Goal: Task Accomplishment & Management: Use online tool/utility

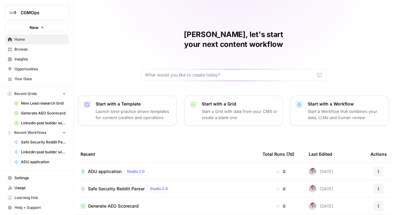
click at [39, 103] on span "New Lead research Grid" at bounding box center [43, 104] width 45 height 6
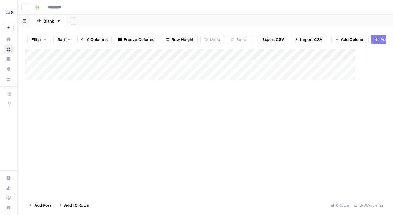
type input "**********"
click at [349, 55] on div "Add Column" at bounding box center [205, 90] width 361 height 83
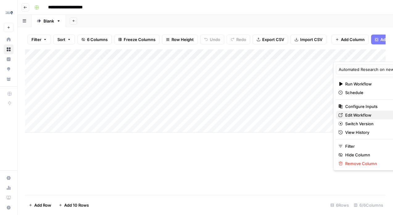
click at [356, 114] on span "Edit Workflow" at bounding box center [372, 115] width 54 height 6
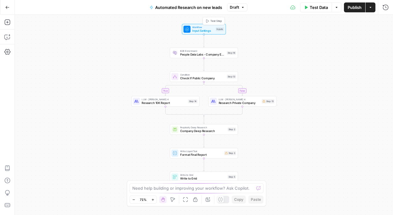
click at [204, 28] on span "Input Settings" at bounding box center [203, 30] width 22 height 4
click at [202, 55] on span "People Data Labs - Company Enrichment" at bounding box center [202, 54] width 45 height 4
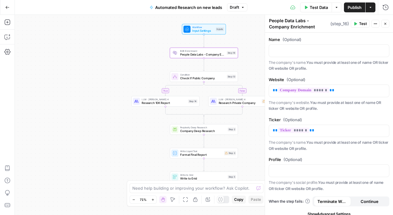
scroll to position [6, 0]
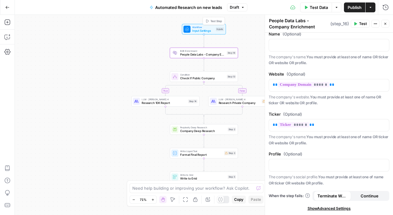
click at [202, 31] on span "Input Settings" at bounding box center [203, 30] width 22 height 4
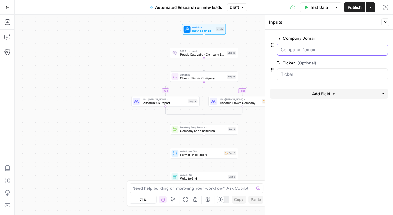
click at [301, 47] on Domain "Company Domain" at bounding box center [332, 50] width 103 height 6
click at [209, 51] on span "B2B Enrichment" at bounding box center [202, 50] width 45 height 3
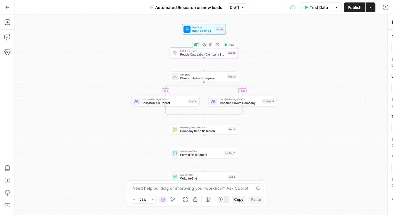
type textarea "People Data Labs - Company Enrichment"
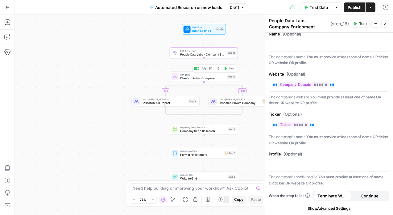
click at [198, 78] on span "Check If Public Company" at bounding box center [202, 78] width 45 height 4
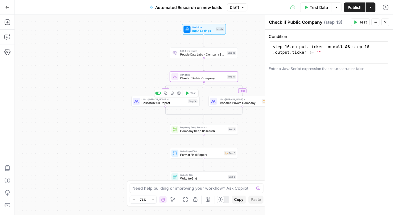
click at [166, 103] on span "Research 10K Report" at bounding box center [164, 103] width 45 height 4
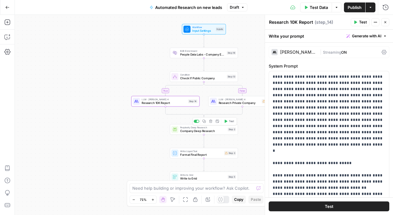
click at [198, 131] on span "Company Deep Research" at bounding box center [203, 131] width 46 height 4
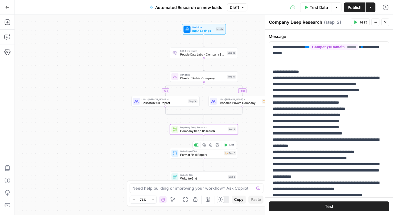
click at [193, 154] on span "Format Final Report" at bounding box center [201, 154] width 42 height 4
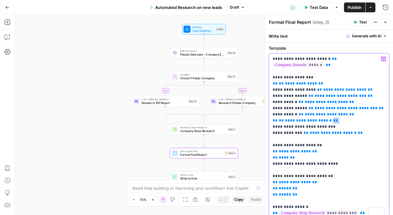
scroll to position [0, 0]
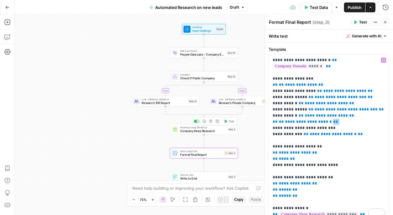
click at [196, 130] on span "Company Deep Research" at bounding box center [203, 131] width 46 height 4
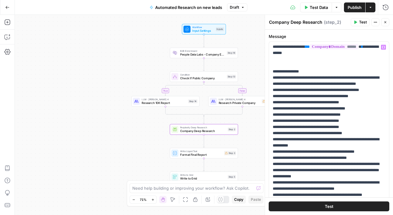
scroll to position [110, 0]
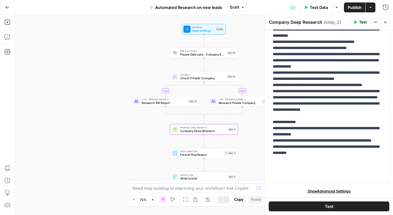
click at [325, 188] on div "**********" at bounding box center [329, 59] width 128 height 278
click at [325, 191] on span "Show Advanced Settings" at bounding box center [329, 192] width 43 height 6
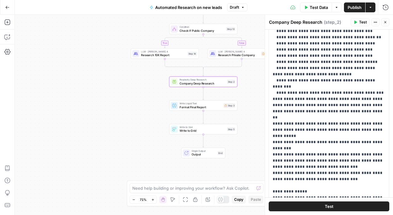
scroll to position [0, 0]
click at [231, 52] on span "LLM · [PERSON_NAME] 4" at bounding box center [238, 51] width 41 height 3
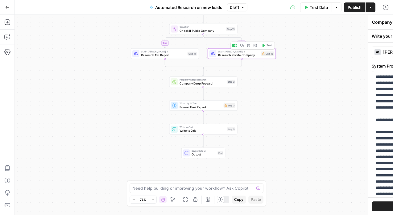
type textarea "Research Private Company"
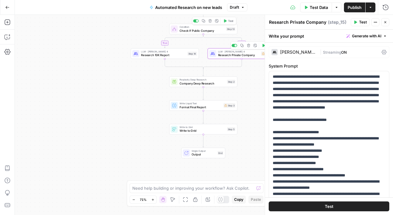
click at [198, 29] on span "Check If Public Company" at bounding box center [202, 30] width 45 height 4
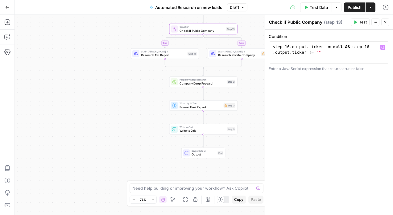
type textarea "**********"
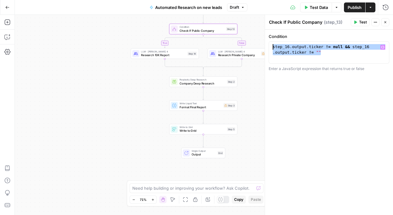
drag, startPoint x: 321, startPoint y: 52, endPoint x: 270, endPoint y: 47, distance: 51.1
click at [270, 47] on div "**********" at bounding box center [329, 52] width 121 height 22
click at [283, 93] on div "**********" at bounding box center [329, 122] width 128 height 185
click at [377, 20] on button "Actions" at bounding box center [376, 22] width 8 height 8
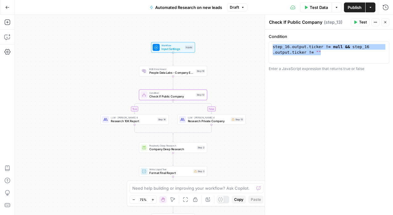
click at [388, 23] on button "Close" at bounding box center [385, 22] width 8 height 8
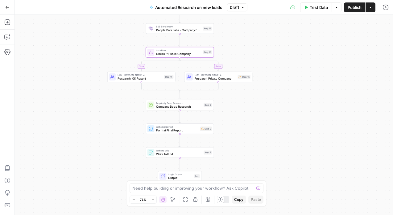
drag, startPoint x: 263, startPoint y: 103, endPoint x: 269, endPoint y: 60, distance: 43.1
click at [269, 60] on div "true false Workflow Input Settings Inputs B2B Enrichment People Data Labs - Com…" at bounding box center [204, 115] width 378 height 200
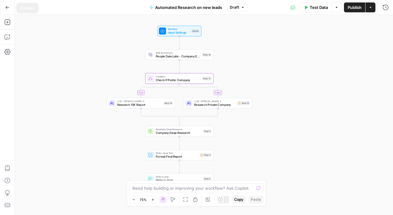
click at [6, 8] on icon "button" at bounding box center [7, 7] width 4 height 4
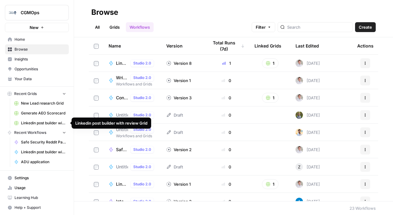
click at [45, 122] on span "Linkedin post builder with review Grid" at bounding box center [43, 123] width 45 height 6
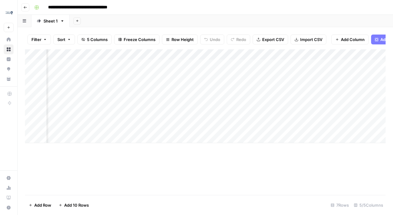
scroll to position [0, 282]
click at [158, 54] on div "Add Column" at bounding box center [205, 96] width 361 height 94
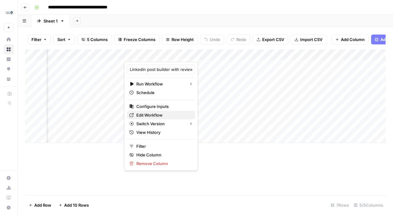
click at [152, 118] on span "Edit Workflow" at bounding box center [163, 115] width 54 height 6
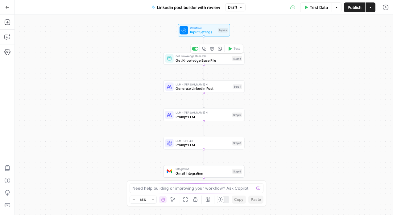
click at [215, 61] on span "Get Knowledge Base File" at bounding box center [203, 60] width 54 height 5
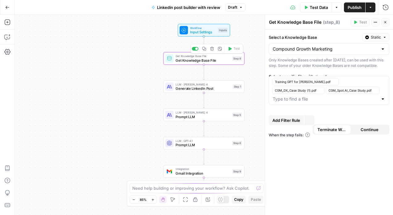
type input "Compound Growth Marketing"
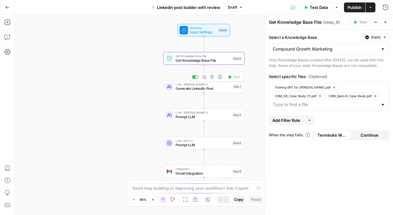
click at [206, 87] on span "Generate LinkedIn Post" at bounding box center [203, 88] width 55 height 5
